Goal: Find contact information

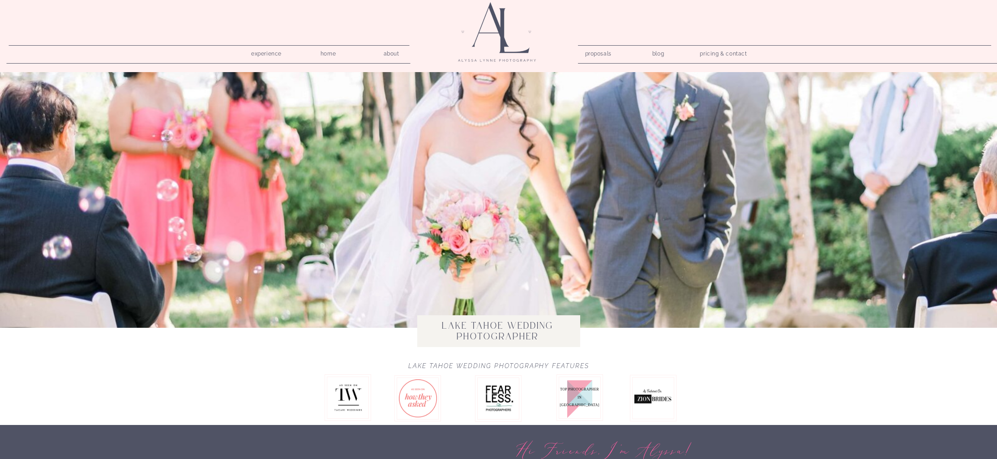
click at [718, 56] on nav "pricing & contact" at bounding box center [724, 54] width 54 height 13
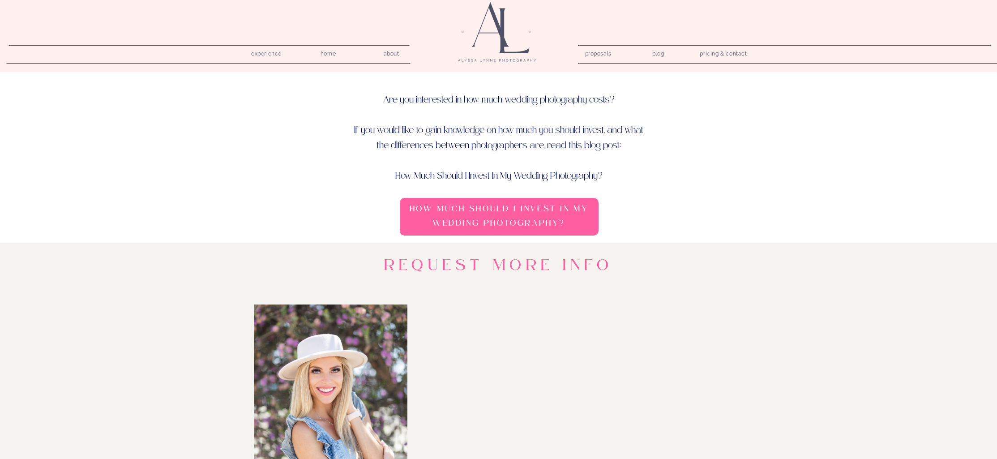
click at [398, 56] on nav "about" at bounding box center [392, 52] width 26 height 9
